Goal: Find contact information: Find contact information

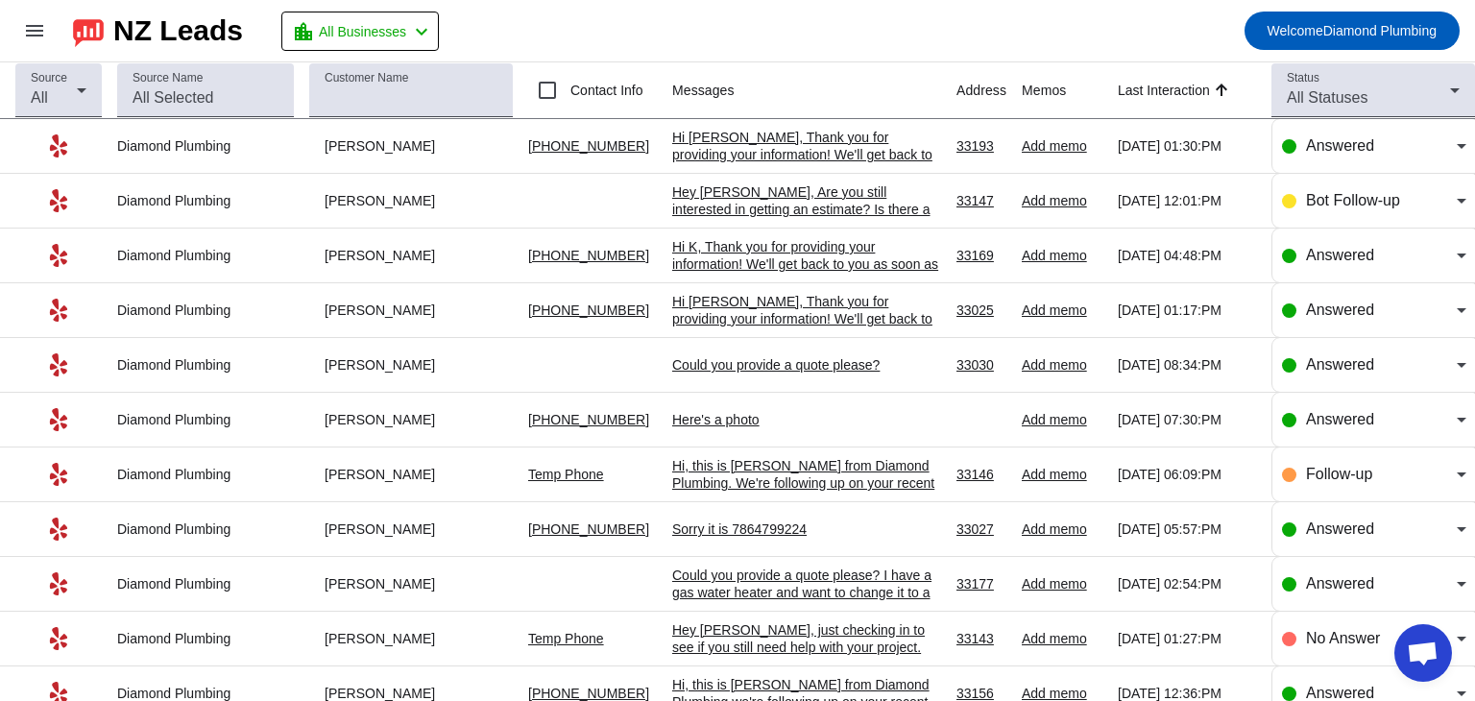
click at [772, 155] on div "Hi [PERSON_NAME], Thank you for providing your information! We'll get back to y…" at bounding box center [806, 155] width 269 height 52
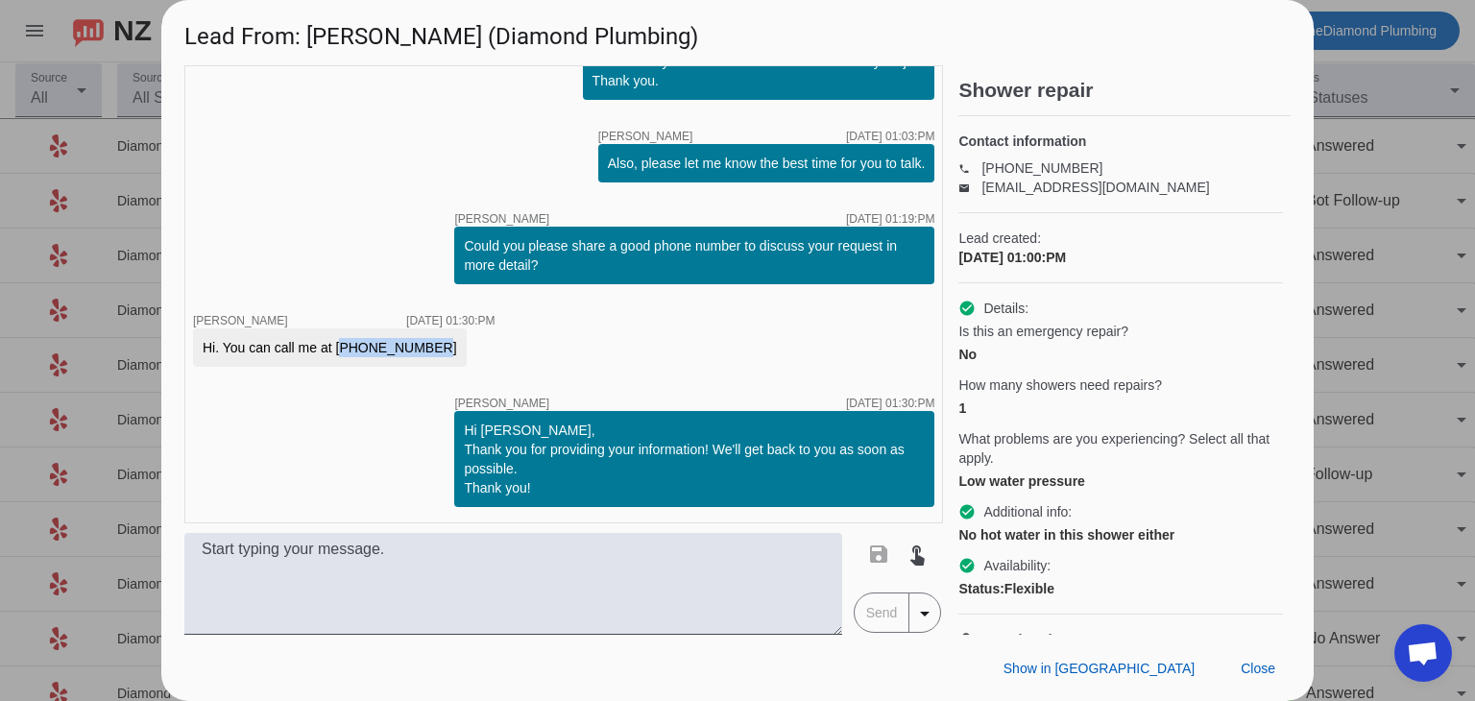
drag, startPoint x: 339, startPoint y: 344, endPoint x: 427, endPoint y: 351, distance: 88.6
click at [427, 351] on div "Hi. You can call me at [PHONE_NUMBER]" at bounding box center [330, 347] width 274 height 38
copy div "[PHONE_NUMBER]"
drag, startPoint x: 1240, startPoint y: 665, endPoint x: 874, endPoint y: 162, distance: 622.1
click at [1240, 669] on span at bounding box center [1257, 668] width 65 height 35
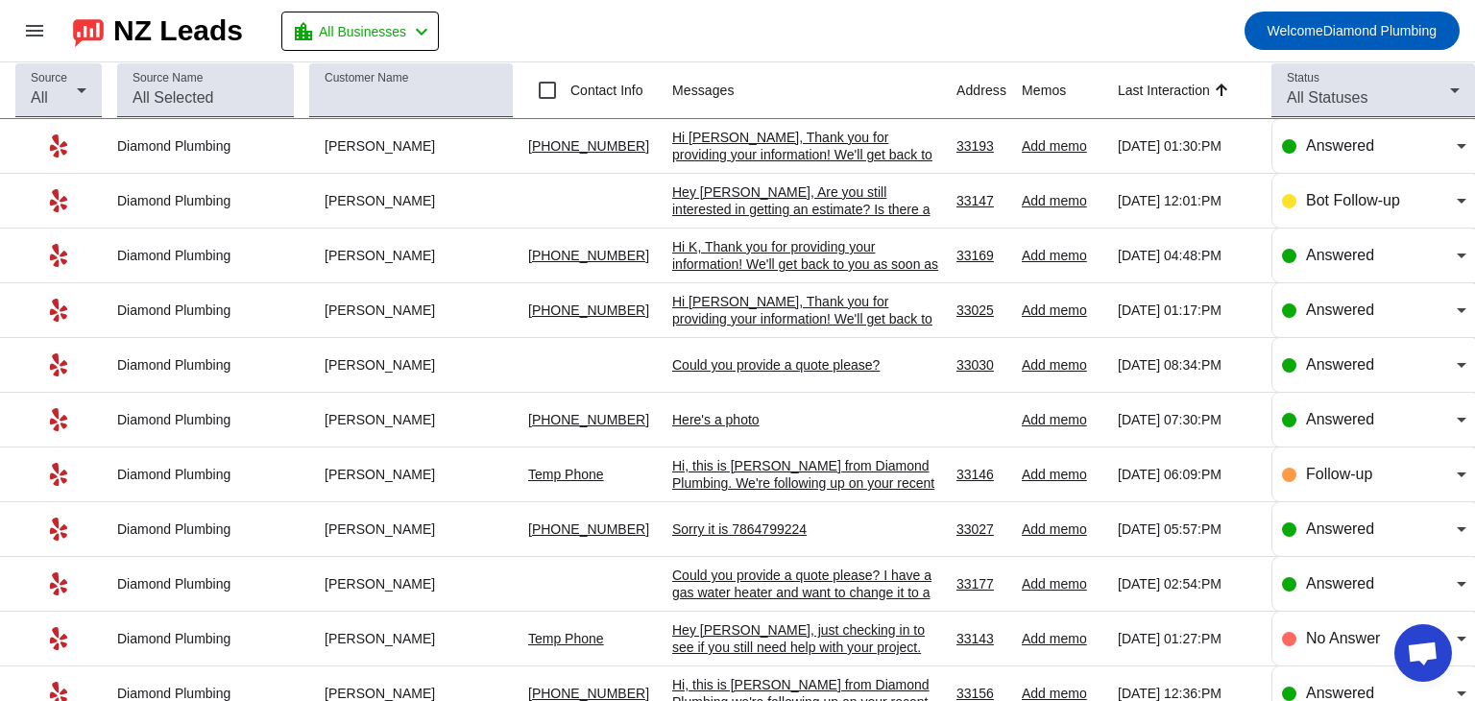
click at [915, 19] on mat-toolbar-row "menu NZ Leads location_city All Businesses chevron_left Welcome Diamond Plumbing" at bounding box center [737, 30] width 1475 height 61
